Goal: Find specific page/section: Find specific page/section

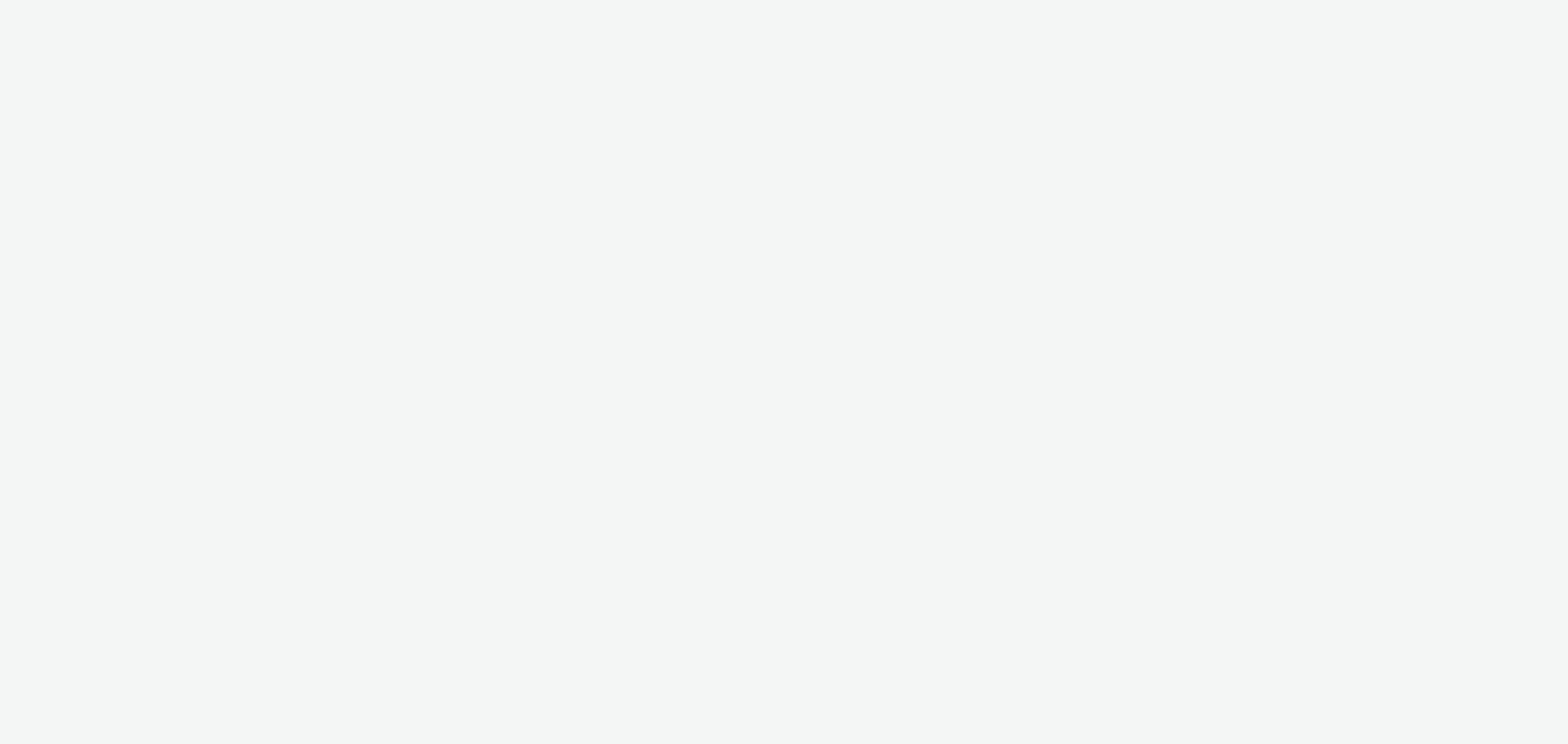
select select "fdd6df75-1d61-4035-b8b2-e303dce13929"
select select "81f8f10d-0682-4666-850e-e8b5770c7404"
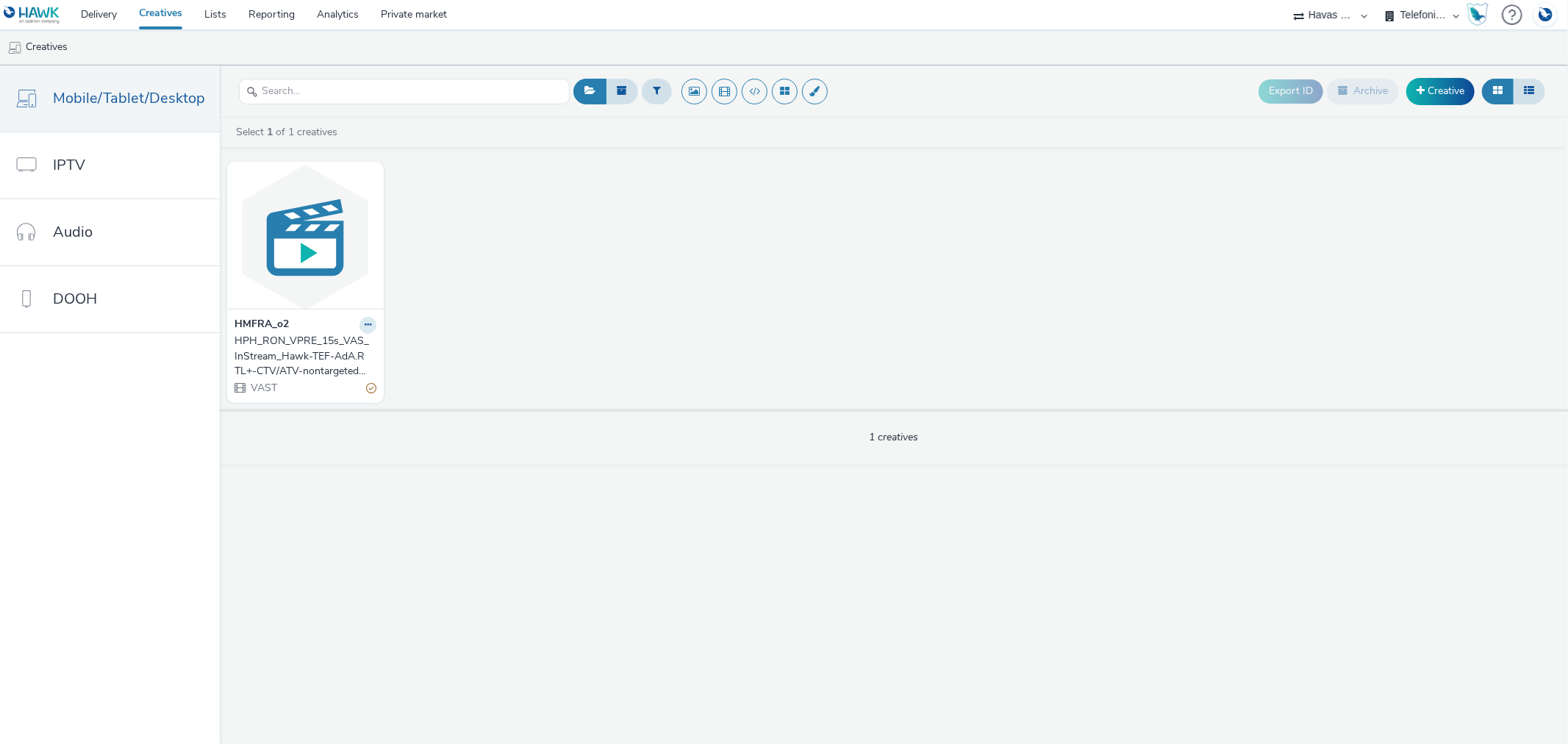
click at [1324, 15] on select "AZERION AZERION SURVEYS Broadaly comtogether Contrast Crossvertise Data Zulu Gm…" at bounding box center [1330, 15] width 88 height 29
select select "ac009755-aa48-4799-8050-7a339a378eb8"
click at [1286, 0] on select "AZERION AZERION SURVEYS Broadaly comtogether Contrast Crossvertise Data Zulu Gm…" at bounding box center [1330, 15] width 88 height 29
select select "79162ed7-0017-4339-93b0-3399b708648f"
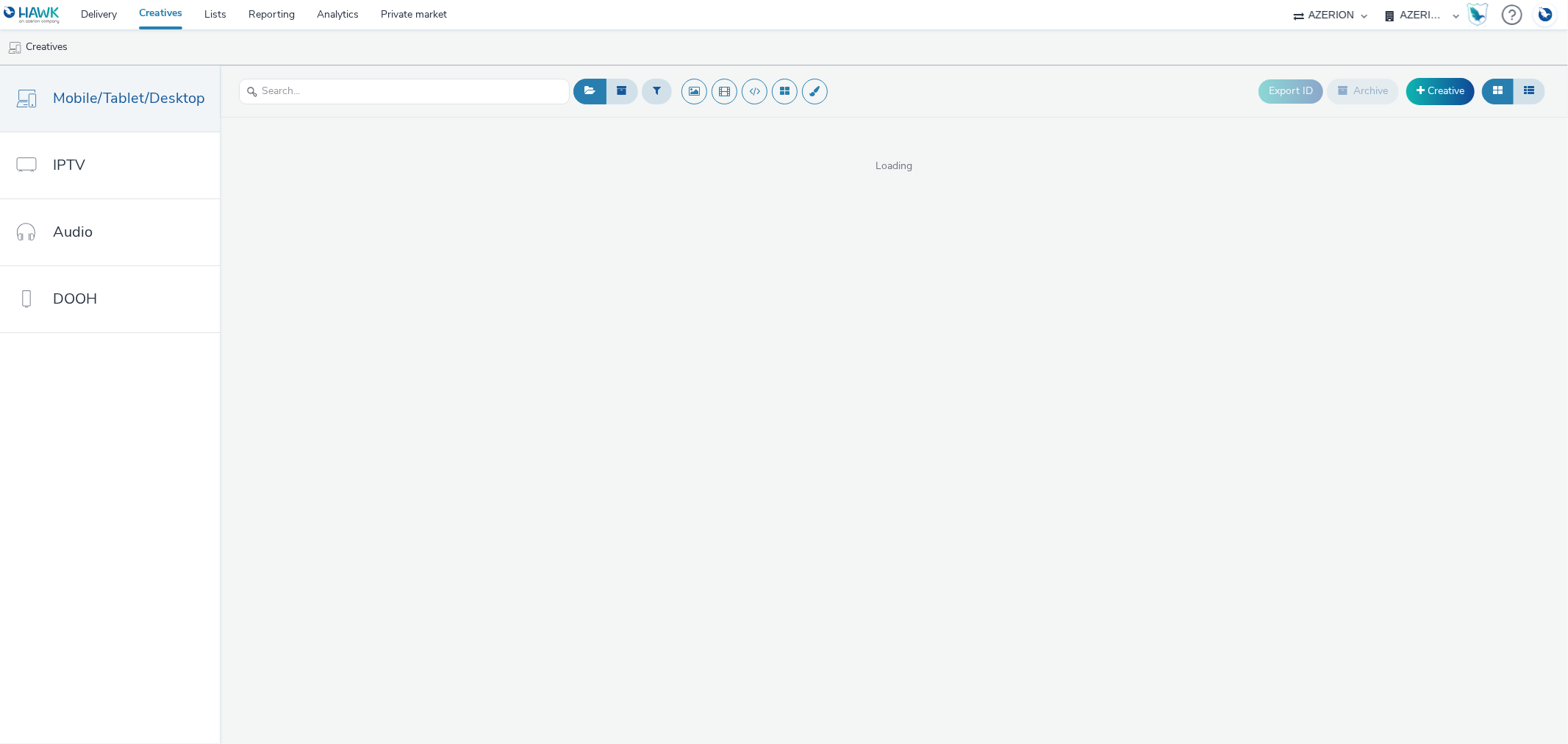
click at [1407, 15] on select "AZERION AZERION APAC AZERION AUSTRIA AZERION BEL - ADEXPERTS AZERION BRAZIL AZE…" at bounding box center [1422, 15] width 88 height 29
select select "b626f941-834b-427f-b453-0a2b95f57350"
click at [1378, 0] on select "AZERION AZERION APAC AZERION AUSTRIA AZERION BEL - ADEXPERTS AZERION BRAZIL AZE…" at bounding box center [1422, 15] width 88 height 29
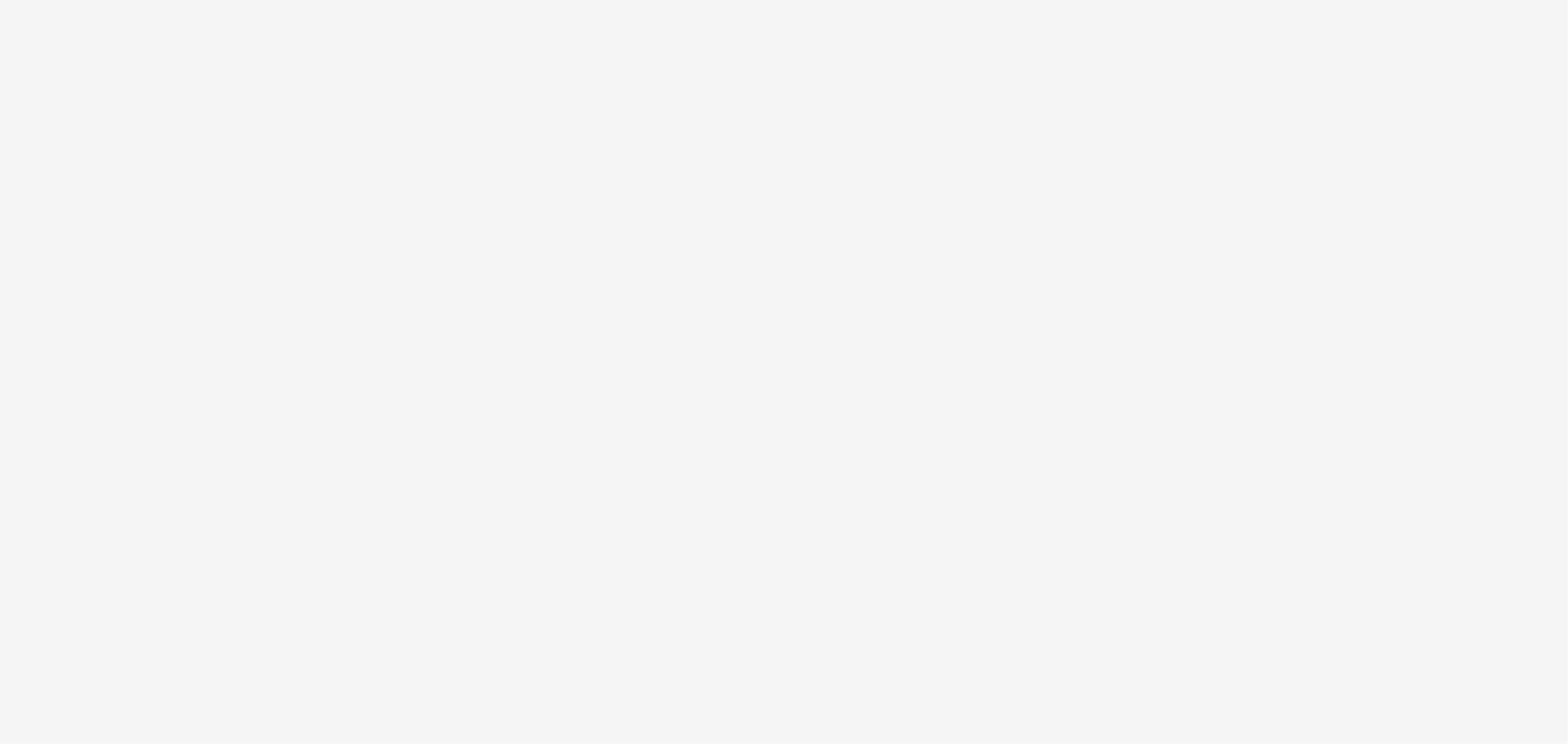
select select "b626f941-834b-427f-b453-0a2b95f57350"
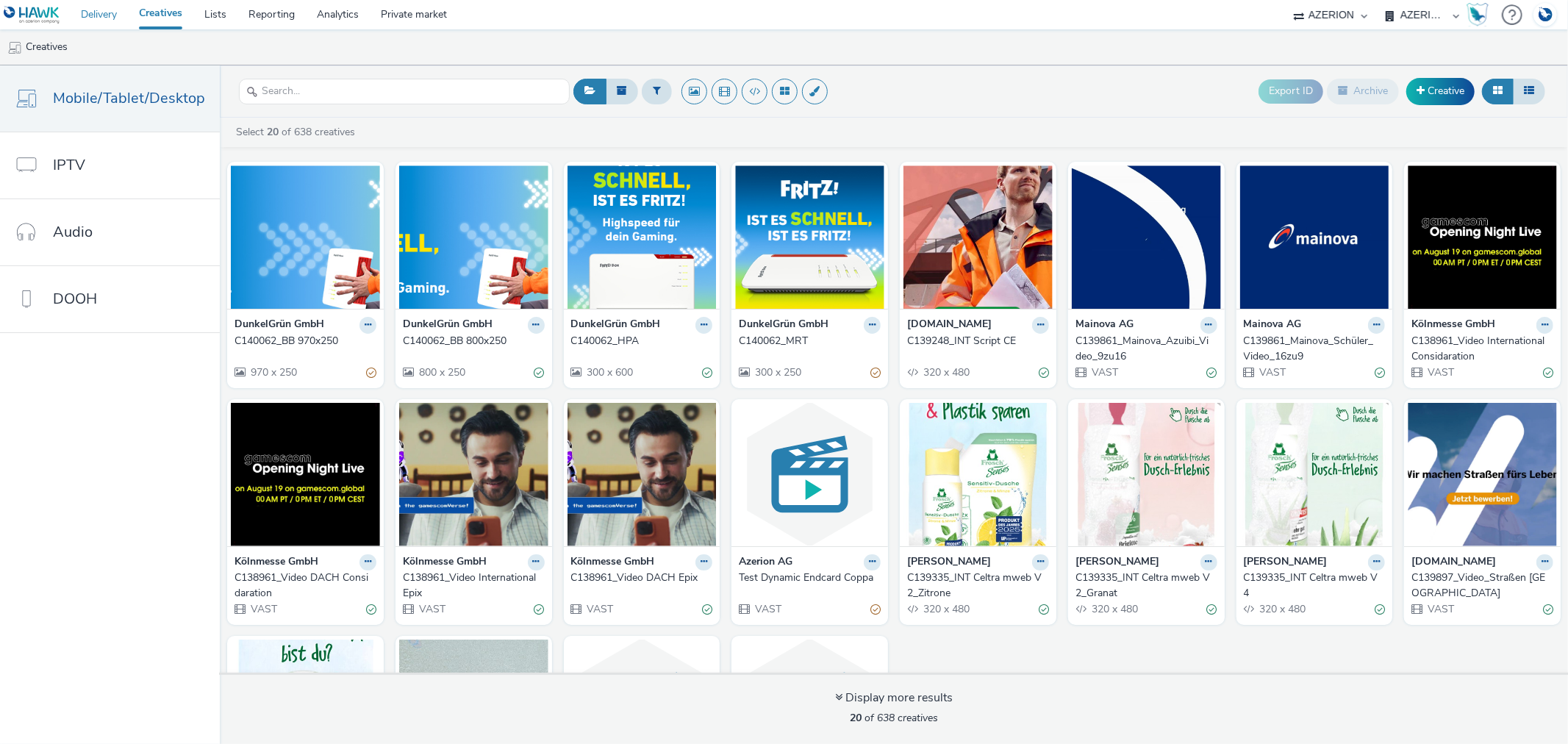
click at [99, 11] on link "Delivery" at bounding box center [98, 15] width 58 height 29
